Goal: Task Accomplishment & Management: Manage account settings

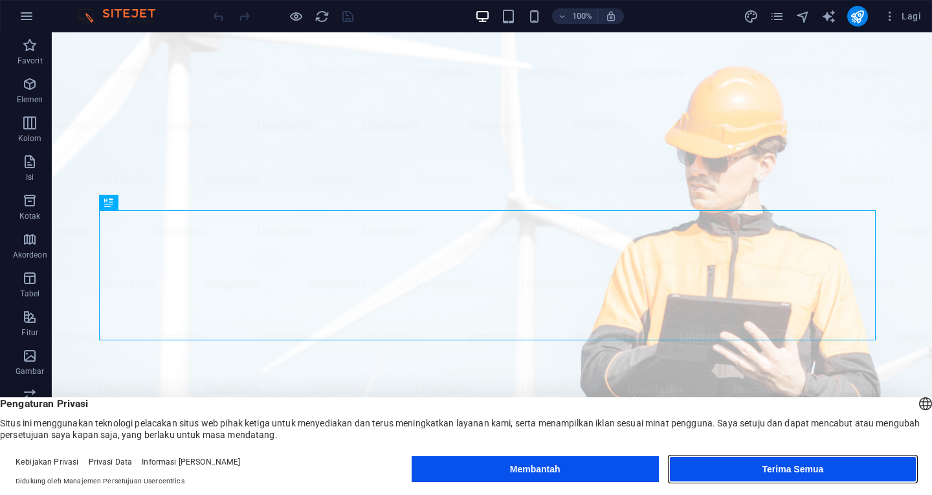
click at [748, 464] on button "Terima Semua" at bounding box center [792, 469] width 247 height 26
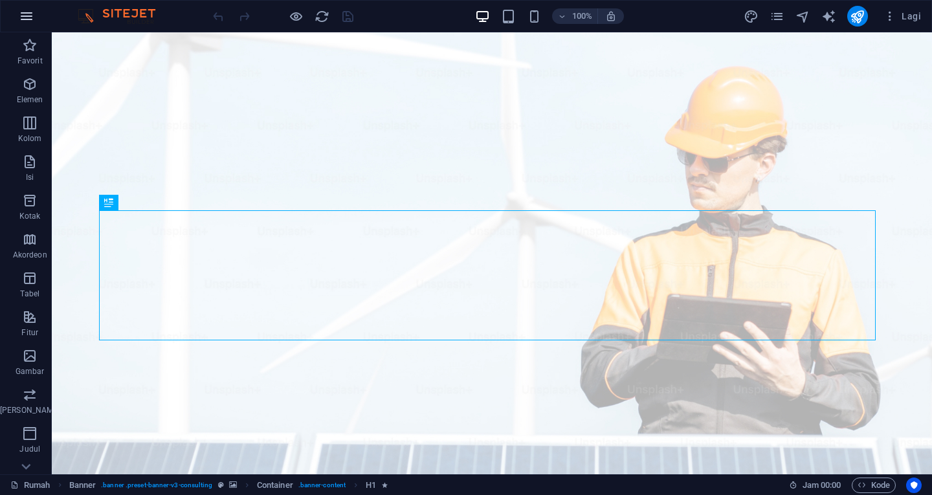
click at [26, 16] on icon "button" at bounding box center [27, 16] width 16 height 16
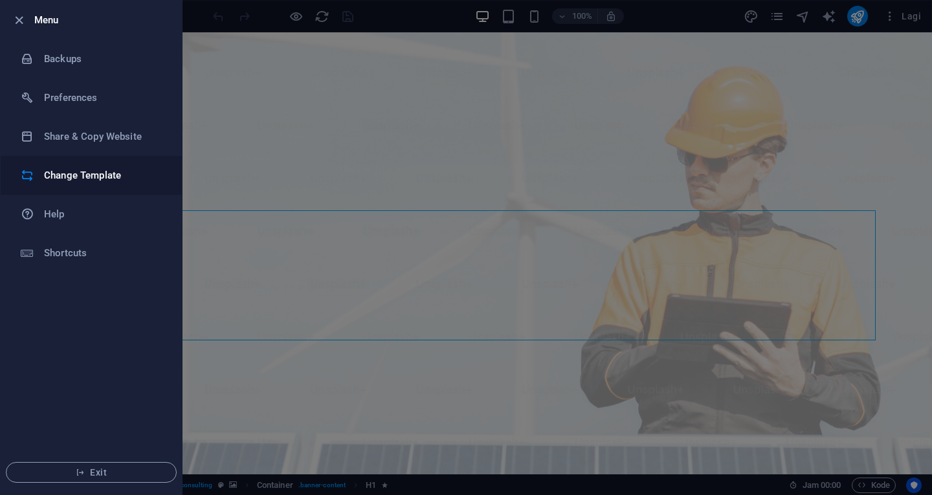
click at [94, 175] on h6 "Change Template" at bounding box center [104, 176] width 120 height 16
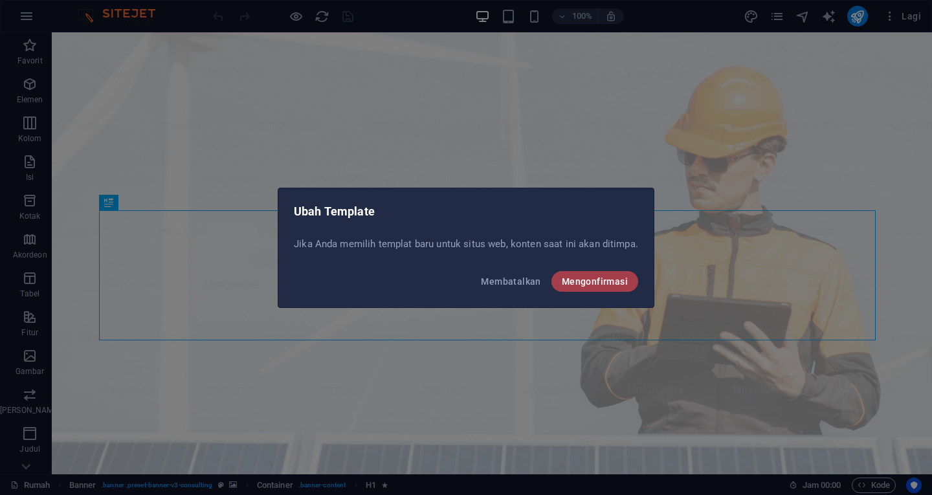
click at [593, 286] on font "Mengonfirmasi" at bounding box center [595, 281] width 66 height 10
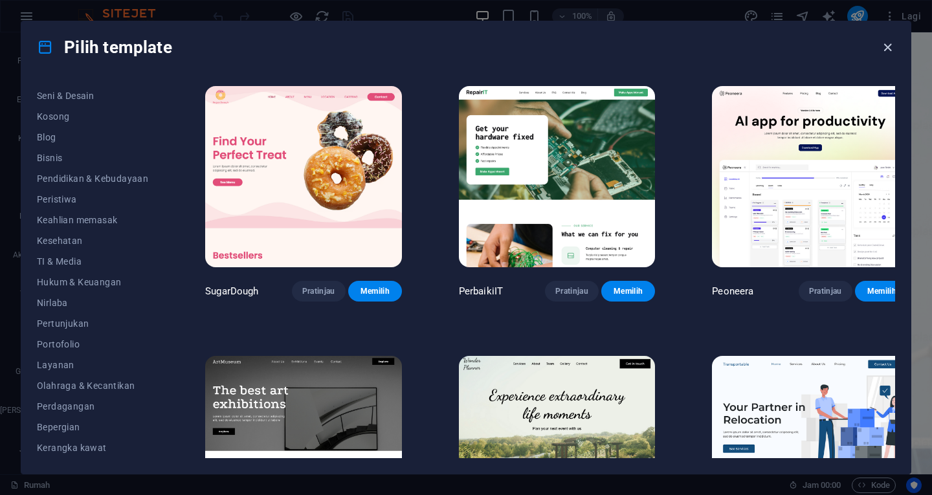
click at [885, 45] on icon "button" at bounding box center [887, 47] width 15 height 15
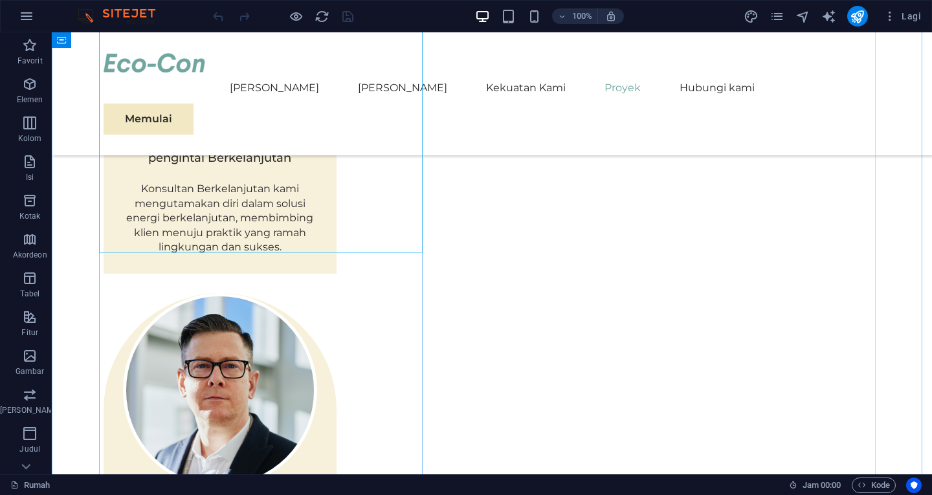
scroll to position [2796, 0]
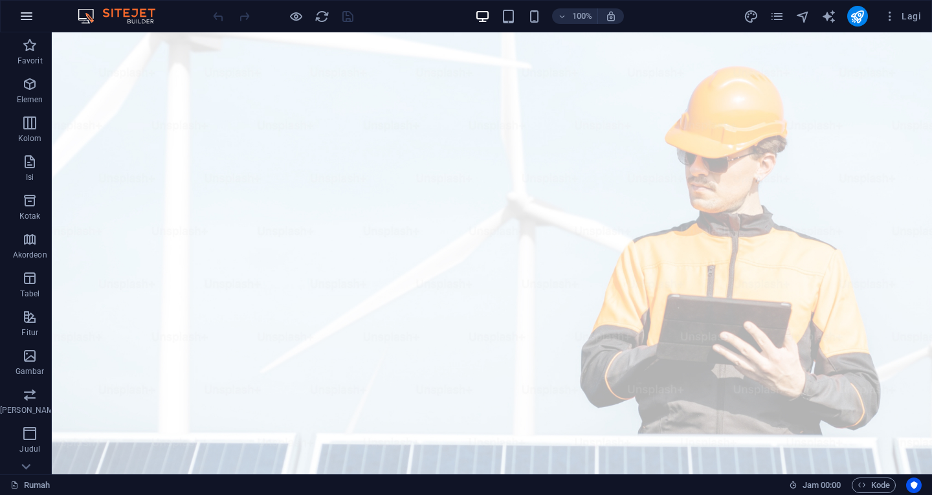
click at [25, 14] on icon "button" at bounding box center [27, 16] width 16 height 16
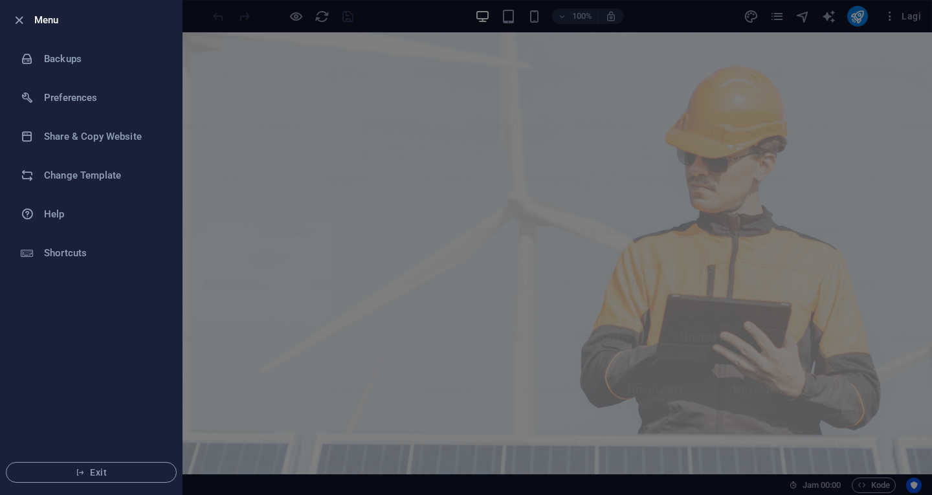
click at [816, 85] on div at bounding box center [466, 247] width 932 height 495
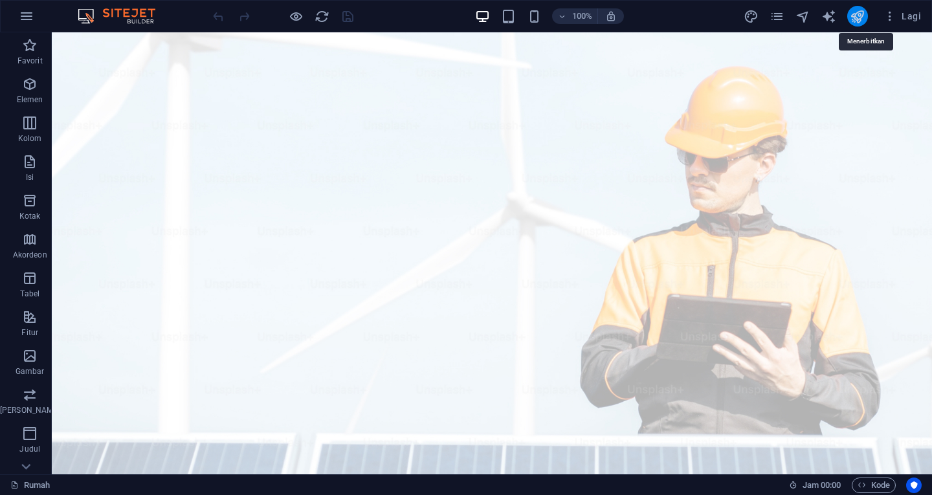
click at [856, 14] on icon "menerbitkan" at bounding box center [857, 16] width 15 height 15
